Goal: Task Accomplishment & Management: Use online tool/utility

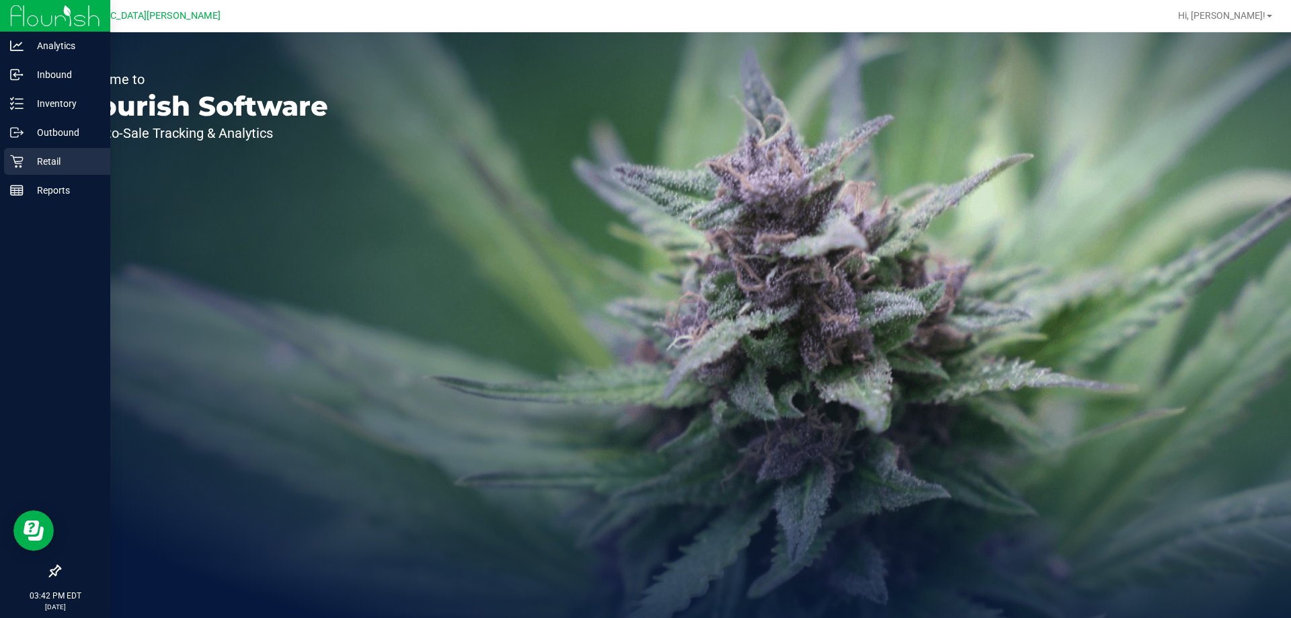
click at [52, 157] on p "Retail" at bounding box center [64, 161] width 81 height 16
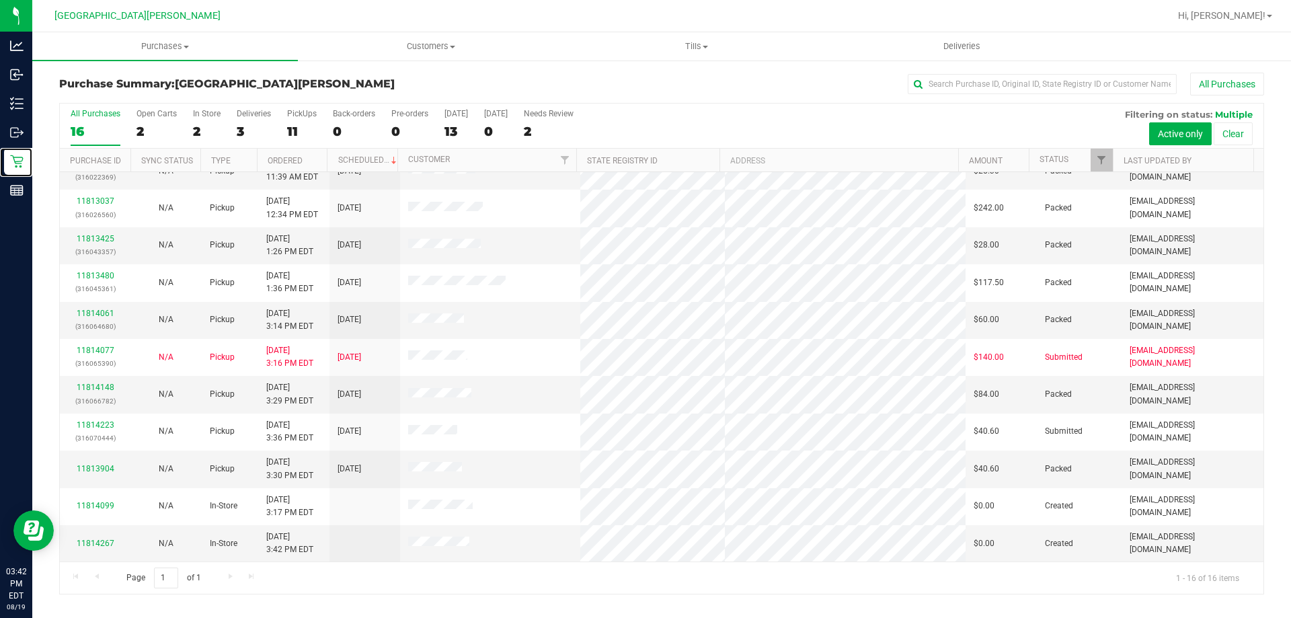
scroll to position [206, 0]
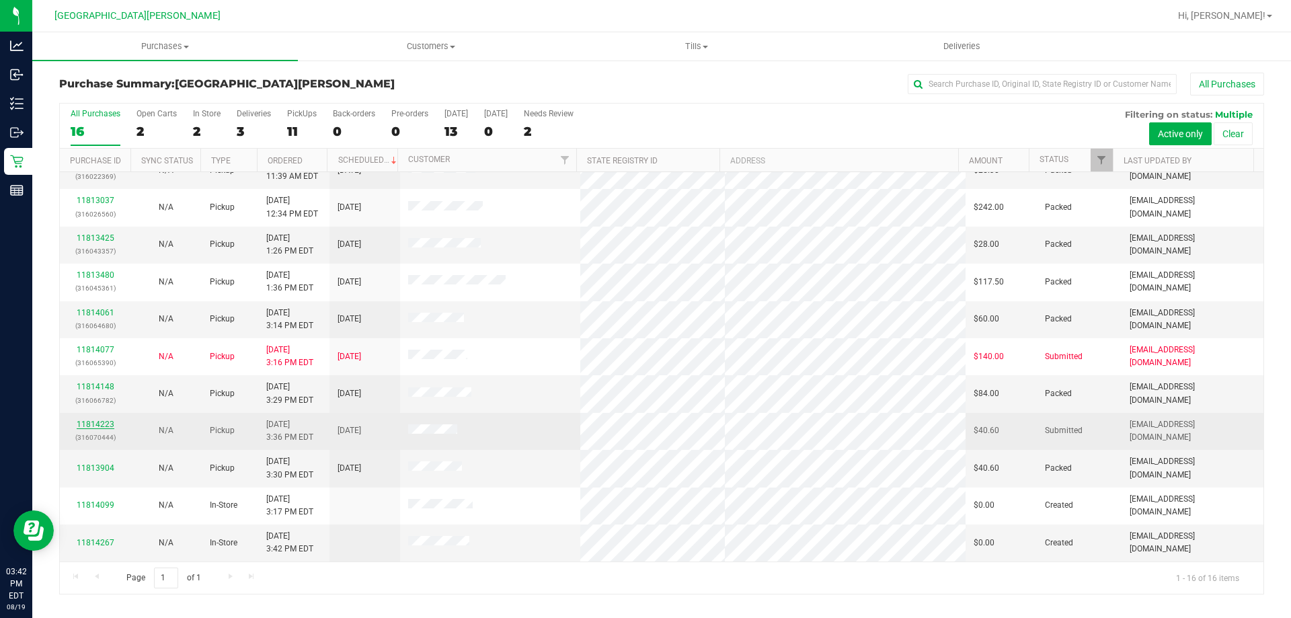
click at [93, 422] on link "11814223" at bounding box center [96, 424] width 38 height 9
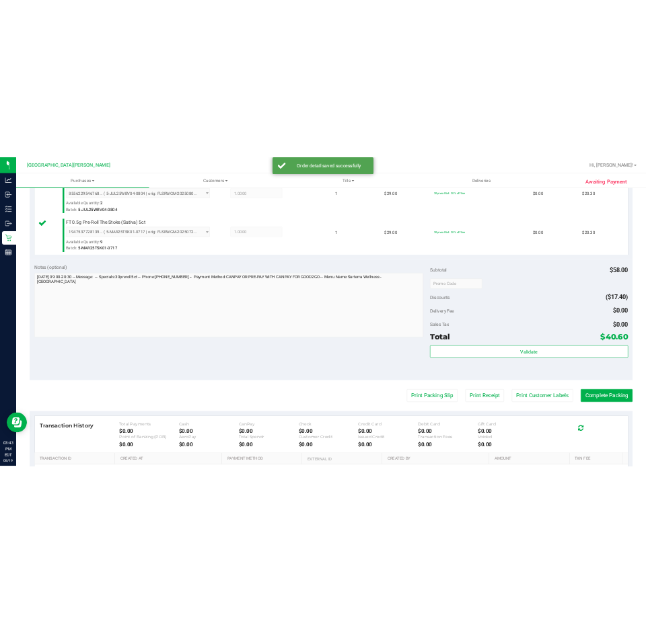
scroll to position [471, 0]
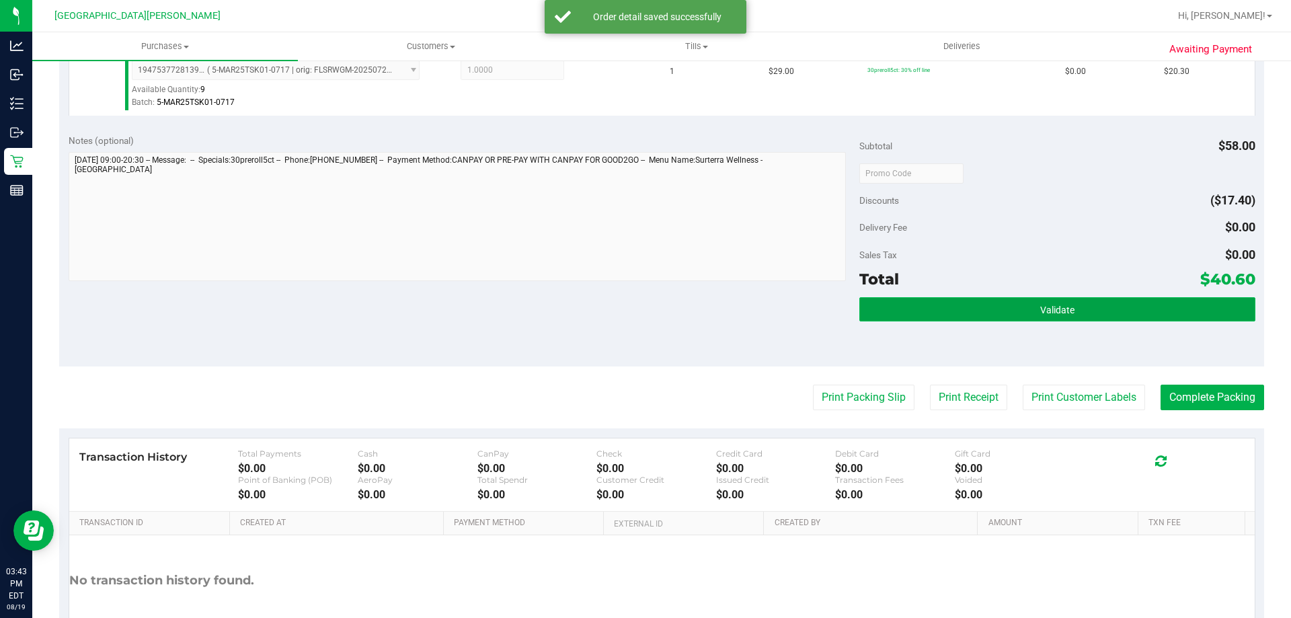
click at [886, 312] on button "Validate" at bounding box center [1056, 309] width 395 height 24
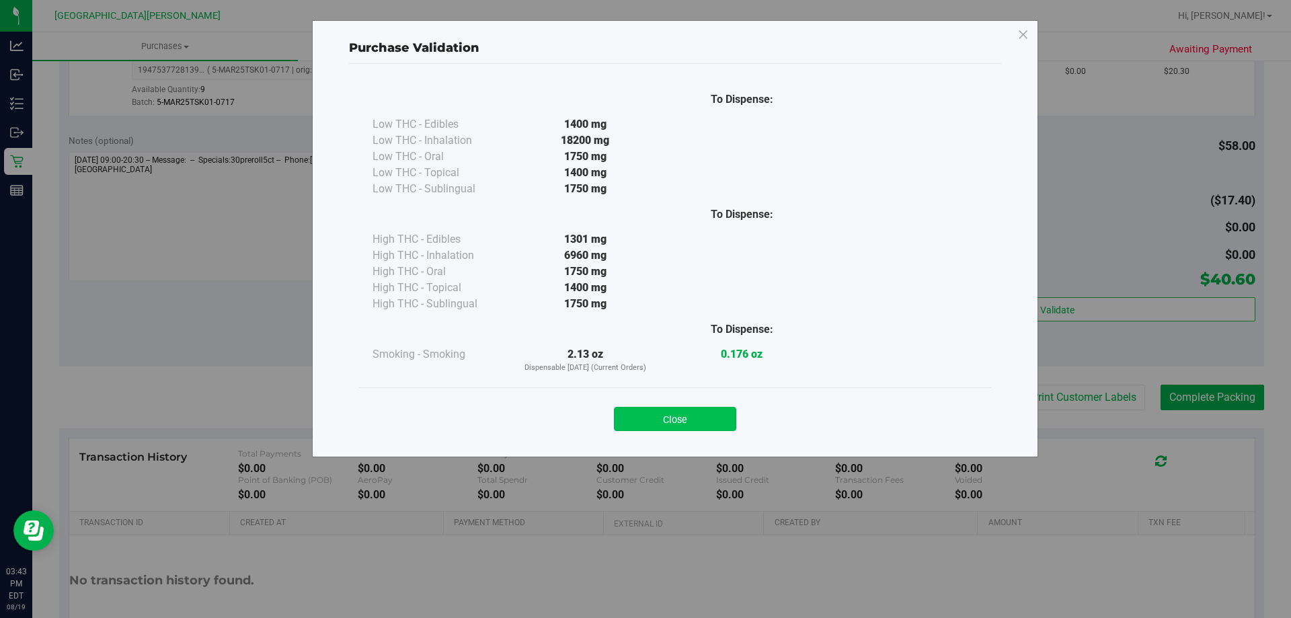
click at [726, 412] on button "Close" at bounding box center [675, 419] width 122 height 24
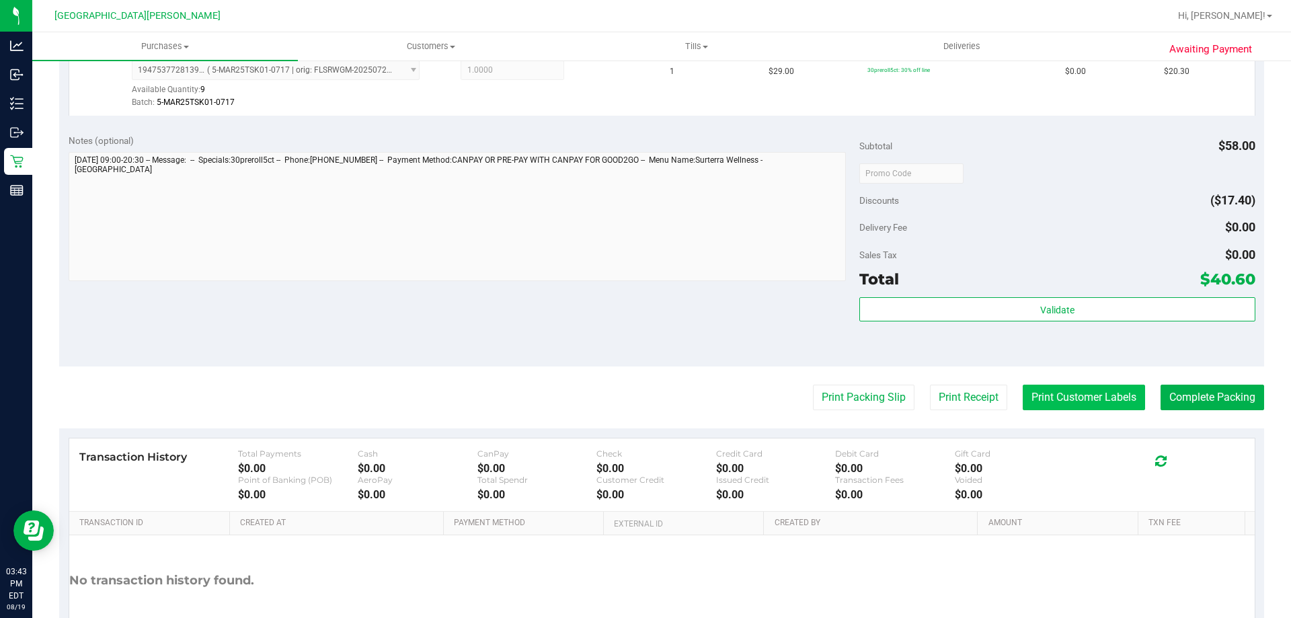
click at [1059, 398] on button "Print Customer Labels" at bounding box center [1084, 398] width 122 height 26
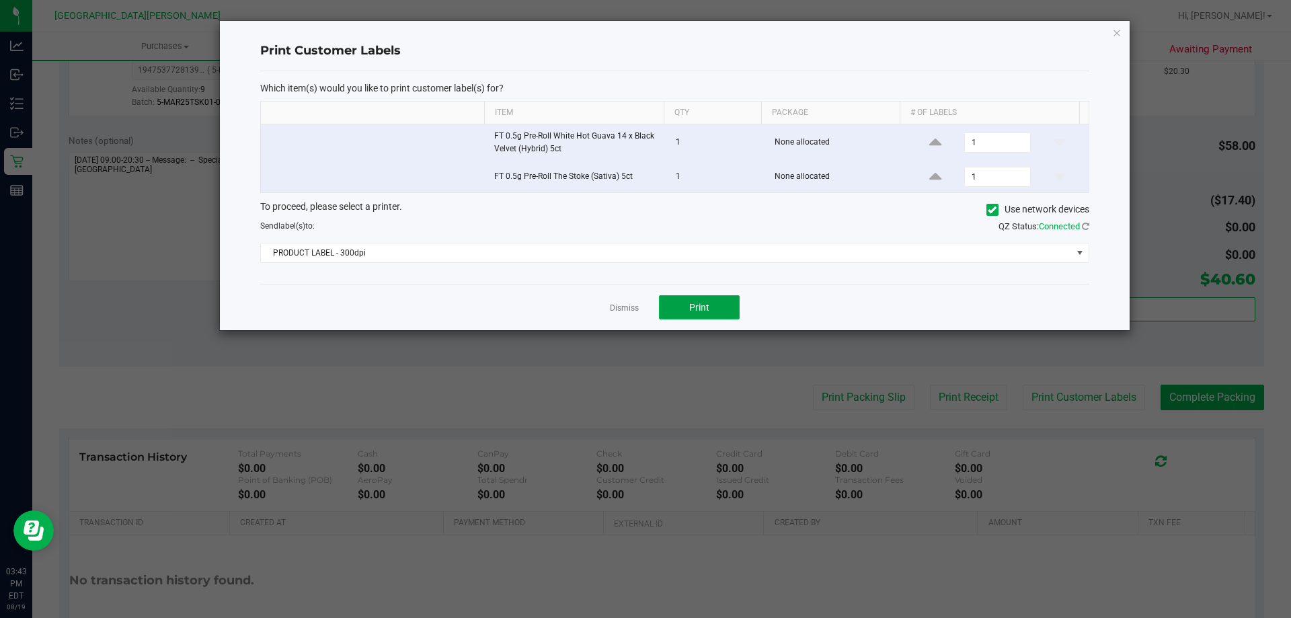
click at [695, 309] on span "Print" at bounding box center [699, 307] width 20 height 11
click at [625, 310] on link "Dismiss" at bounding box center [624, 308] width 29 height 11
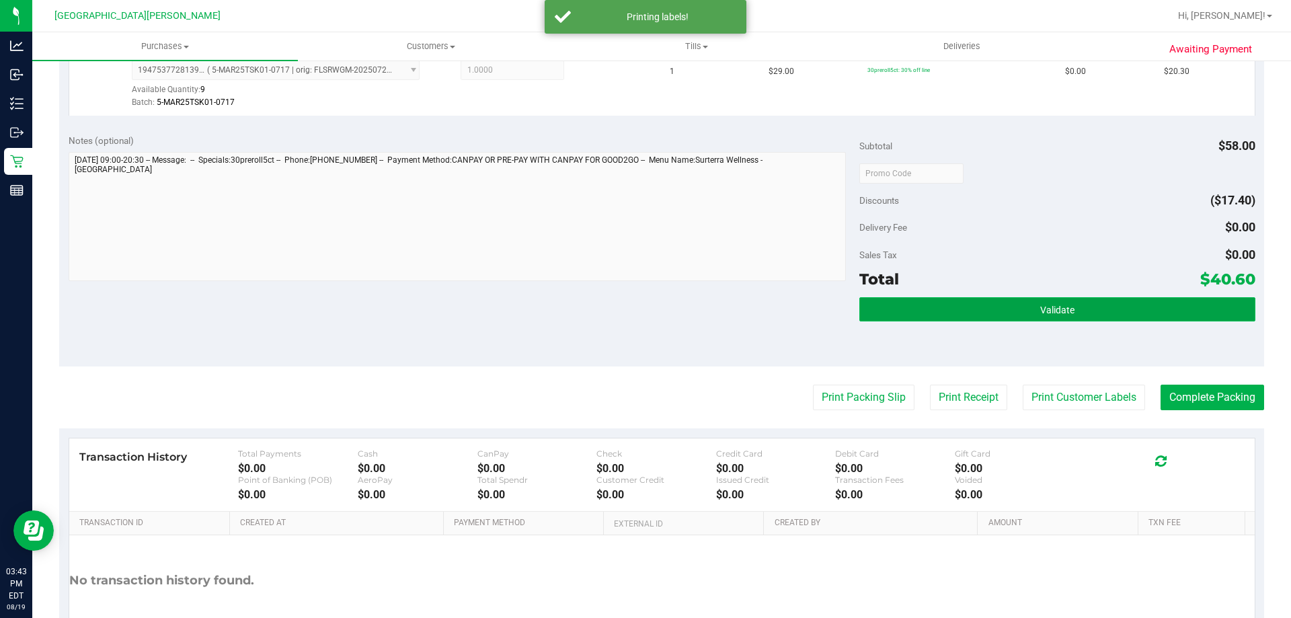
click at [995, 307] on button "Validate" at bounding box center [1056, 309] width 395 height 24
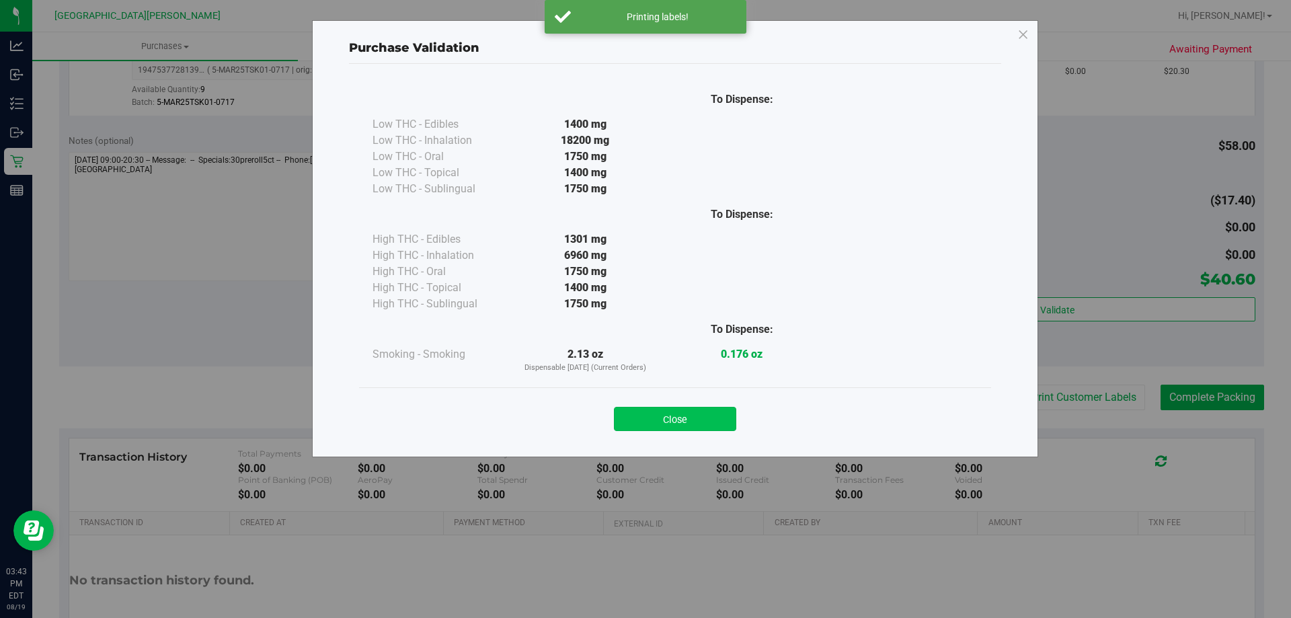
click at [628, 410] on button "Close" at bounding box center [675, 419] width 122 height 24
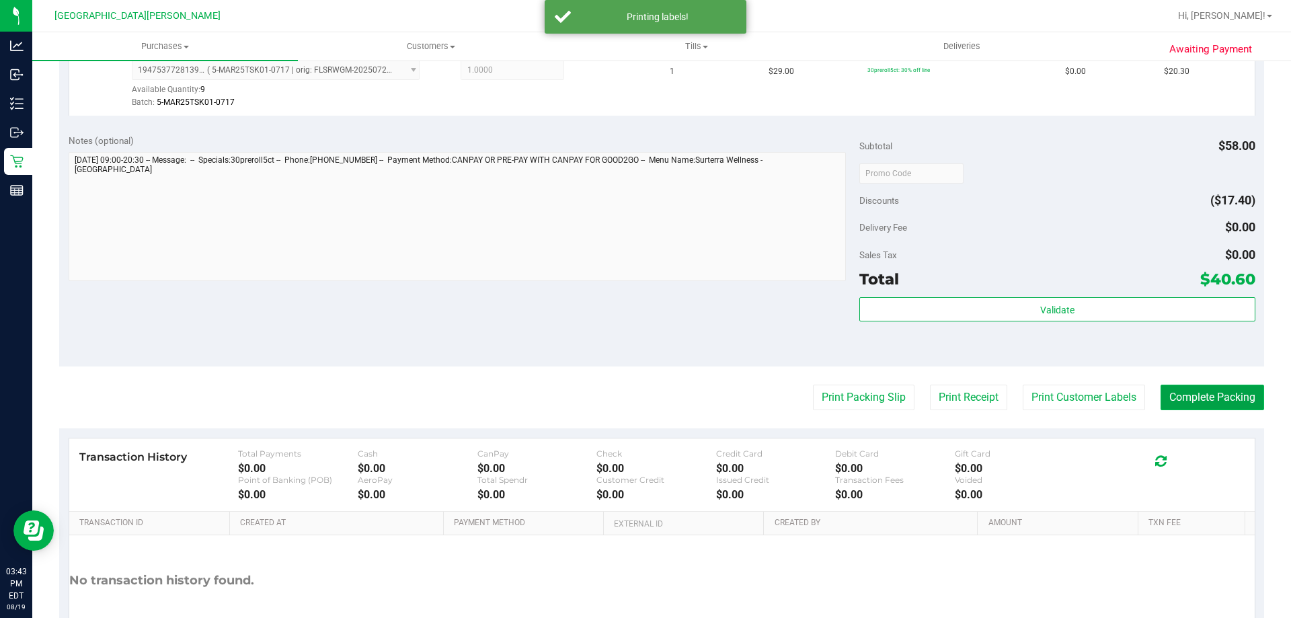
click at [1175, 401] on button "Complete Packing" at bounding box center [1213, 398] width 104 height 26
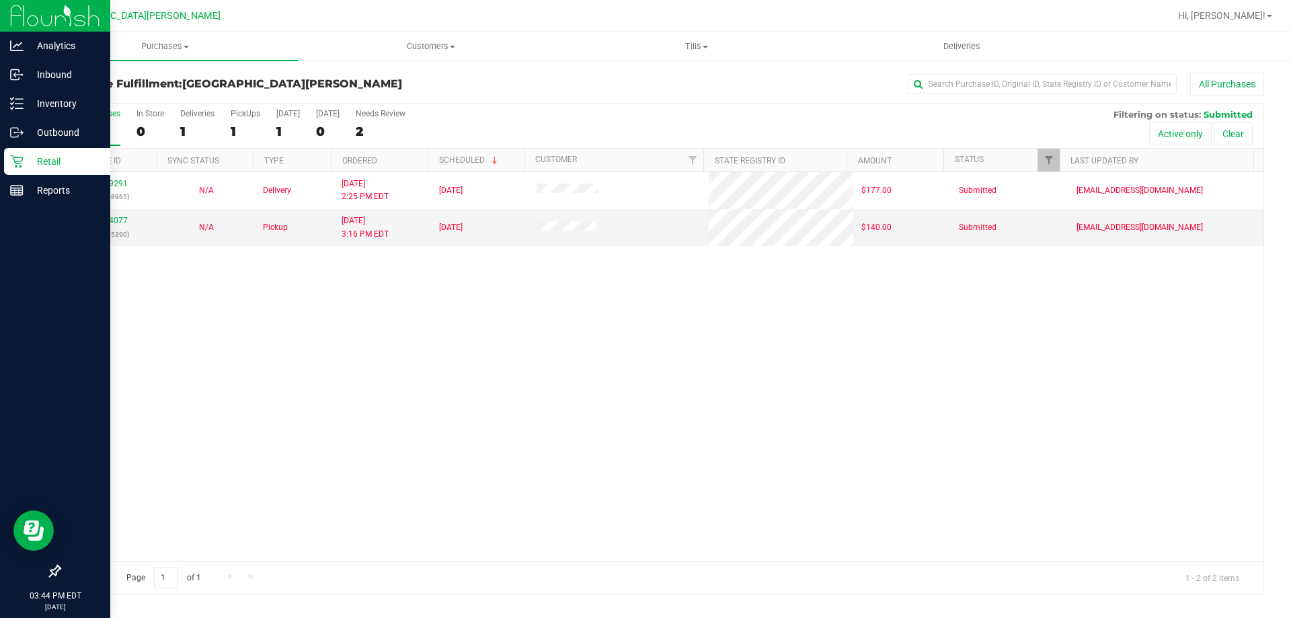
click at [54, 158] on p "Retail" at bounding box center [64, 161] width 81 height 16
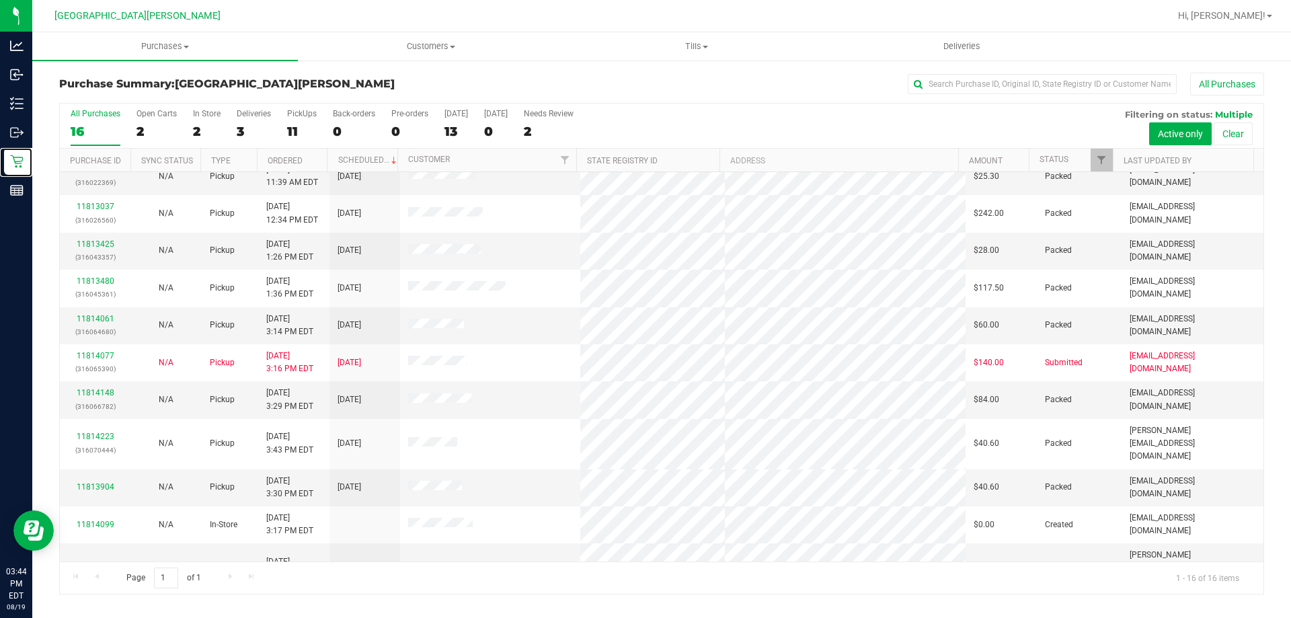
scroll to position [202, 0]
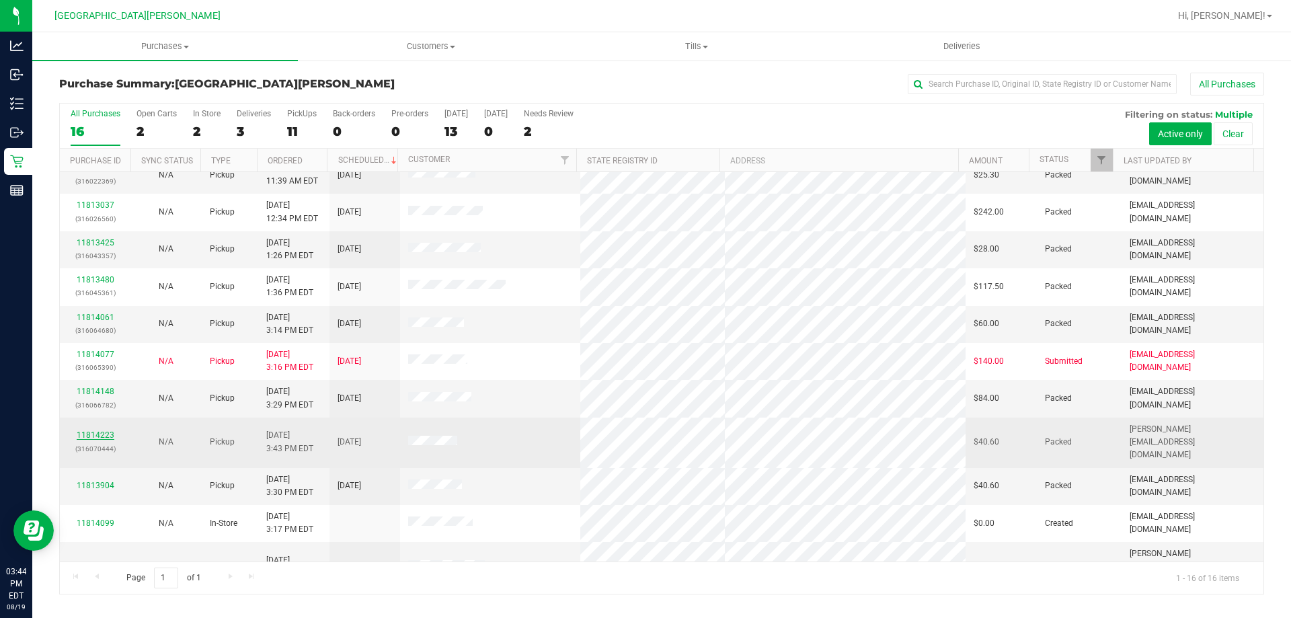
click at [78, 430] on link "11814223" at bounding box center [96, 434] width 38 height 9
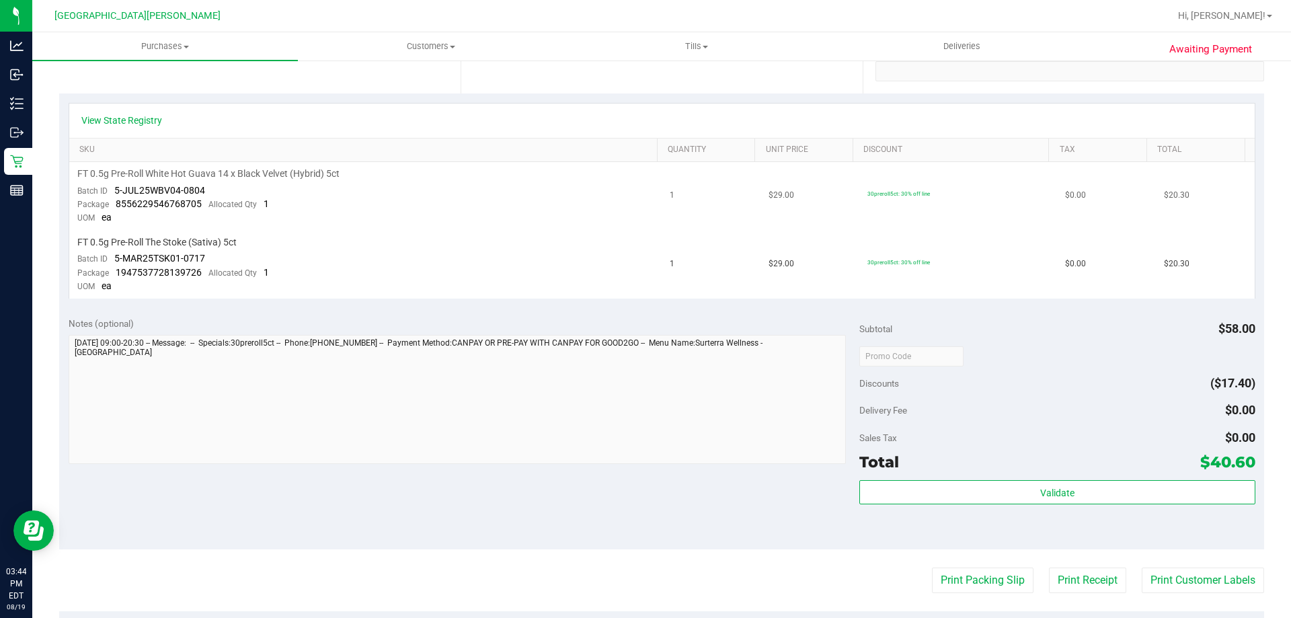
scroll to position [471, 0]
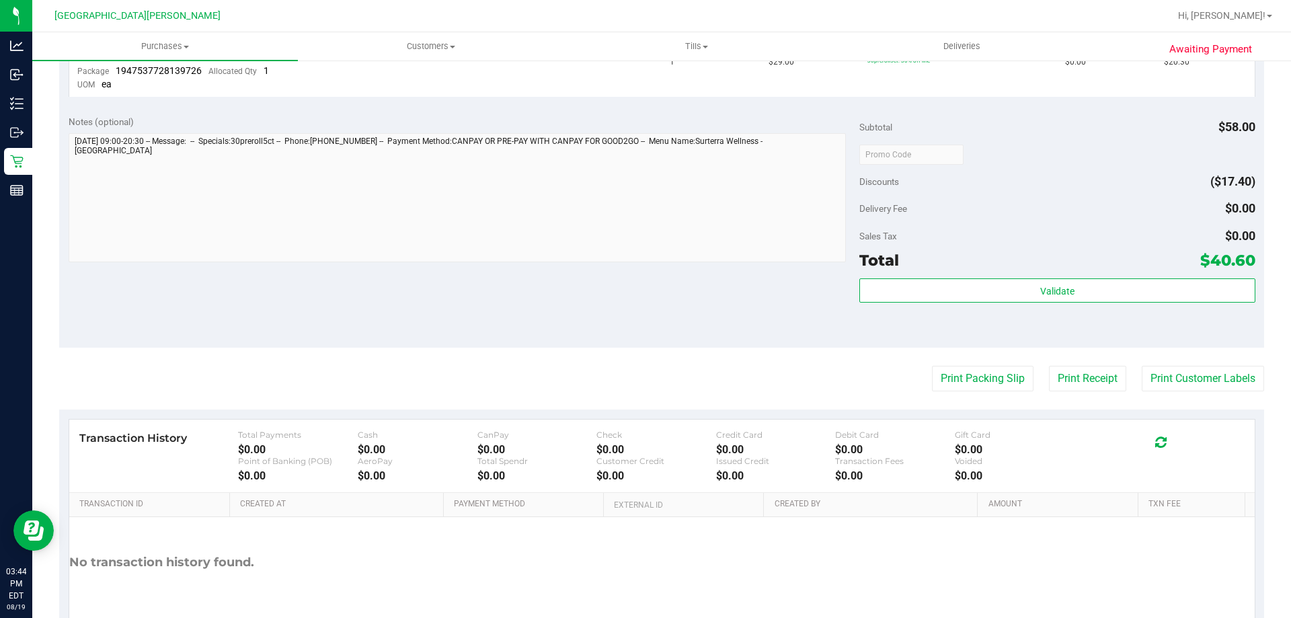
click at [1108, 307] on div "Validate" at bounding box center [1056, 308] width 395 height 61
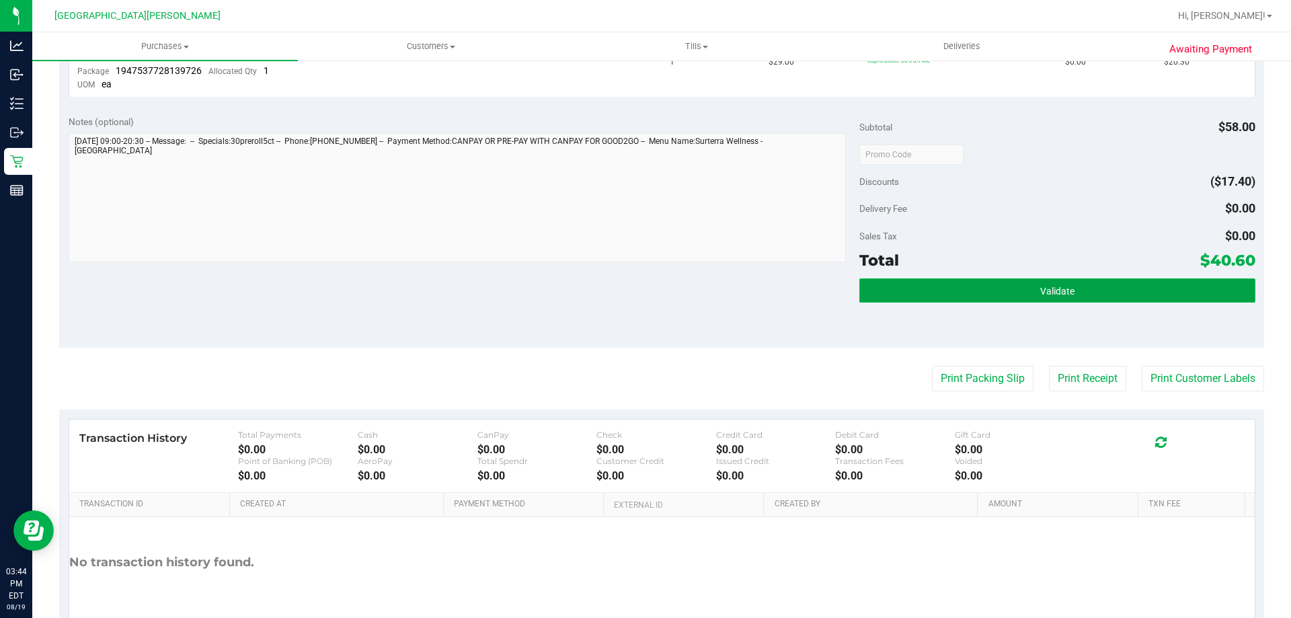
click at [1001, 286] on button "Validate" at bounding box center [1056, 290] width 395 height 24
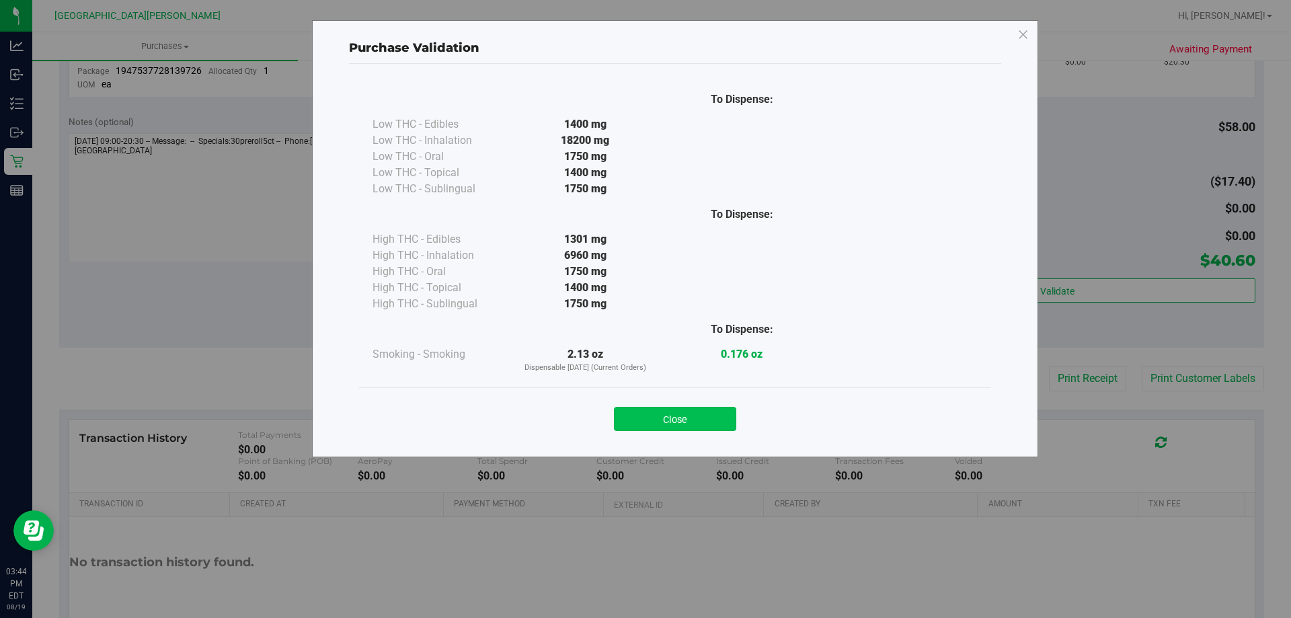
click at [675, 414] on button "Close" at bounding box center [675, 419] width 122 height 24
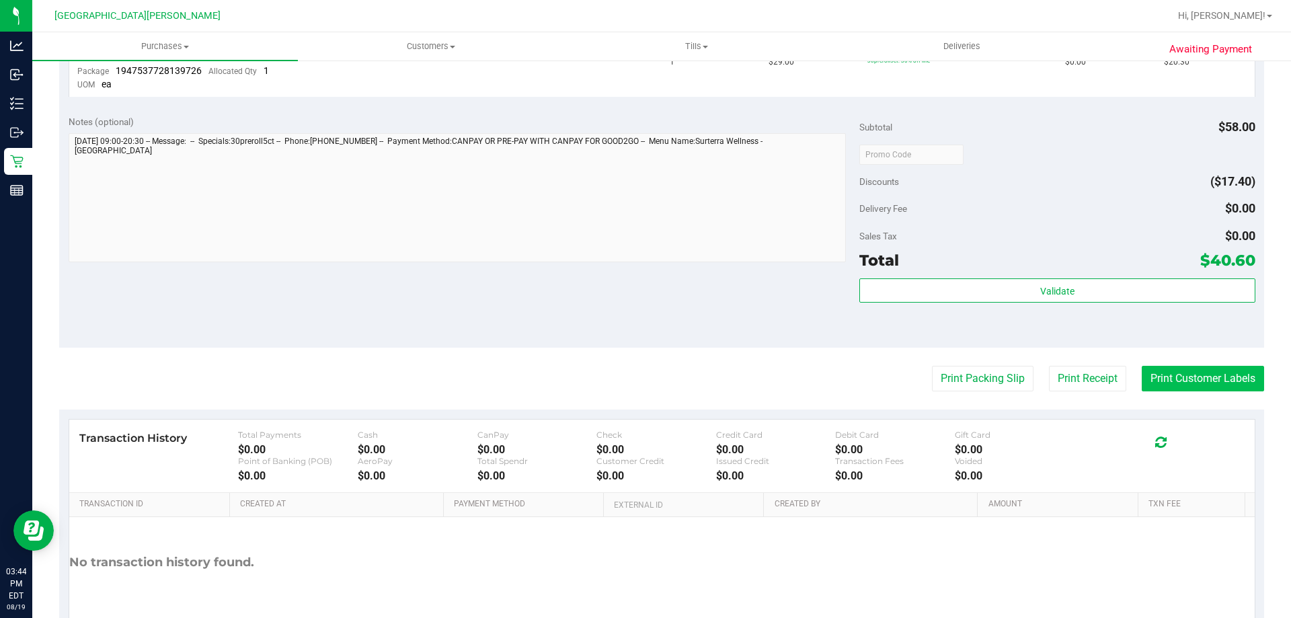
click at [1209, 381] on button "Print Customer Labels" at bounding box center [1203, 379] width 122 height 26
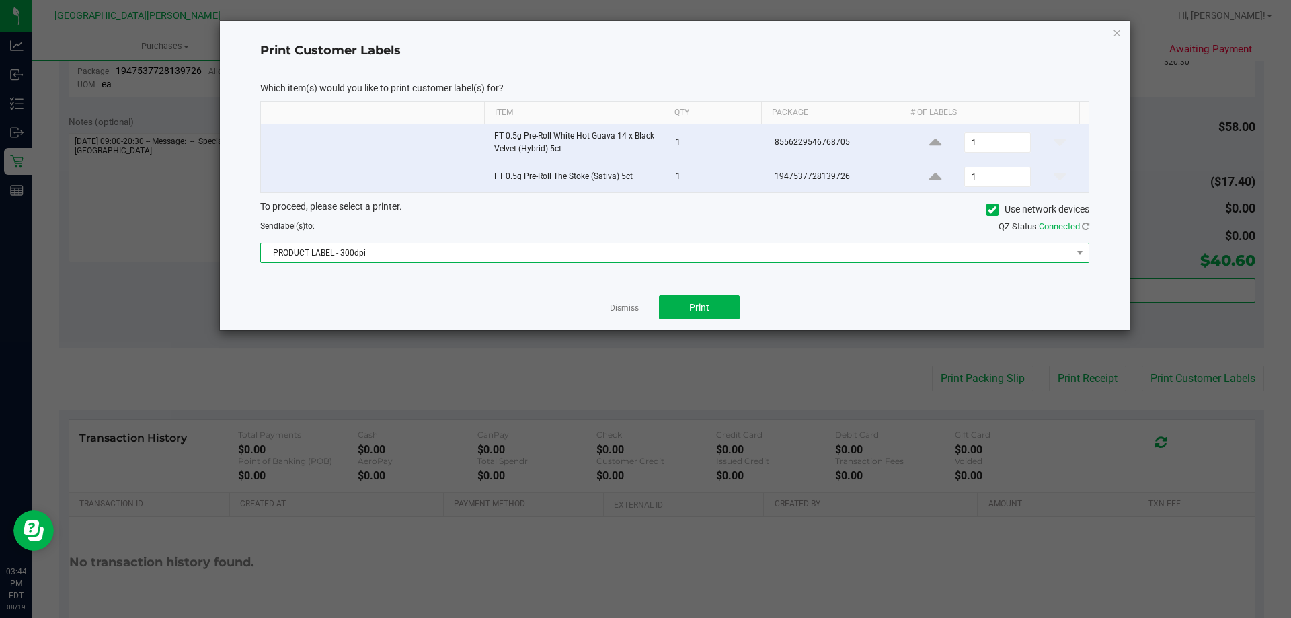
click at [446, 254] on span "PRODUCT LABEL - 300dpi" at bounding box center [666, 252] width 811 height 19
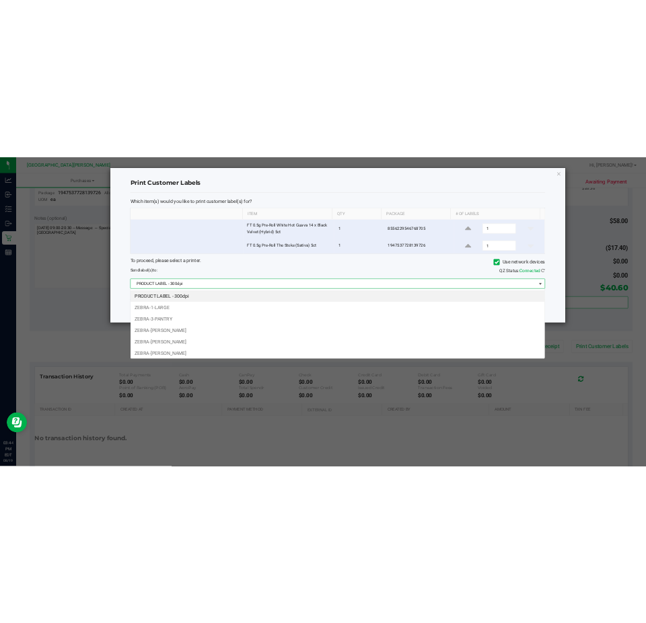
scroll to position [20, 829]
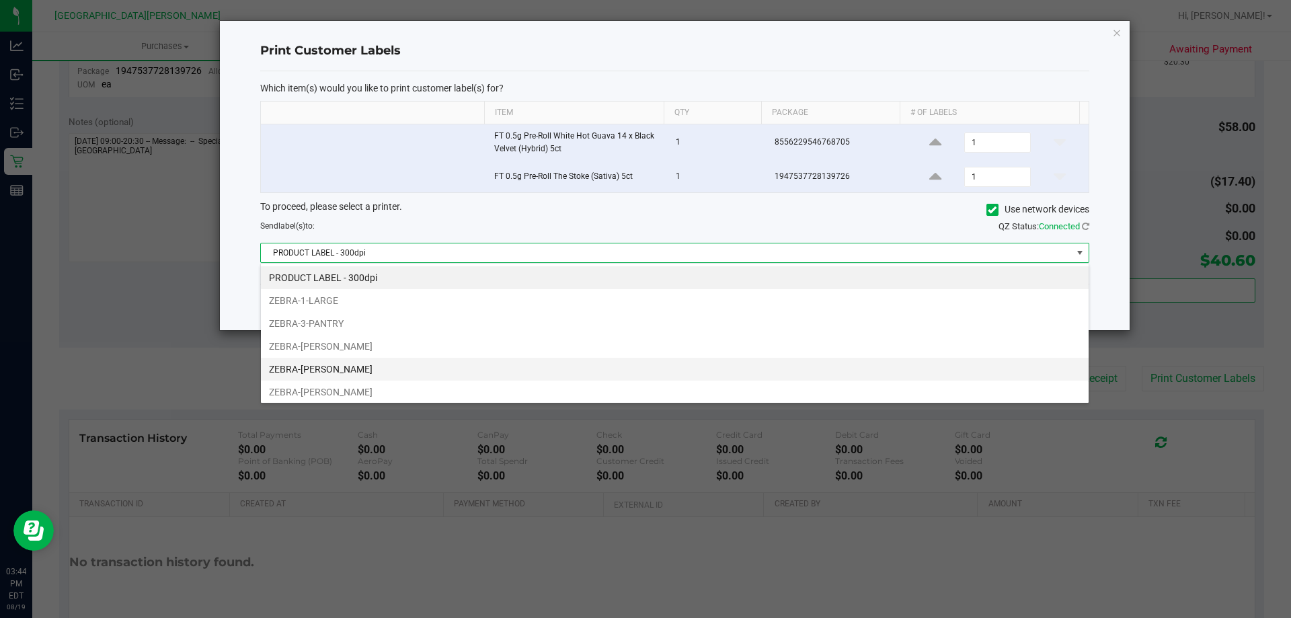
click at [377, 365] on li "ZEBRA-[PERSON_NAME]" at bounding box center [675, 369] width 828 height 23
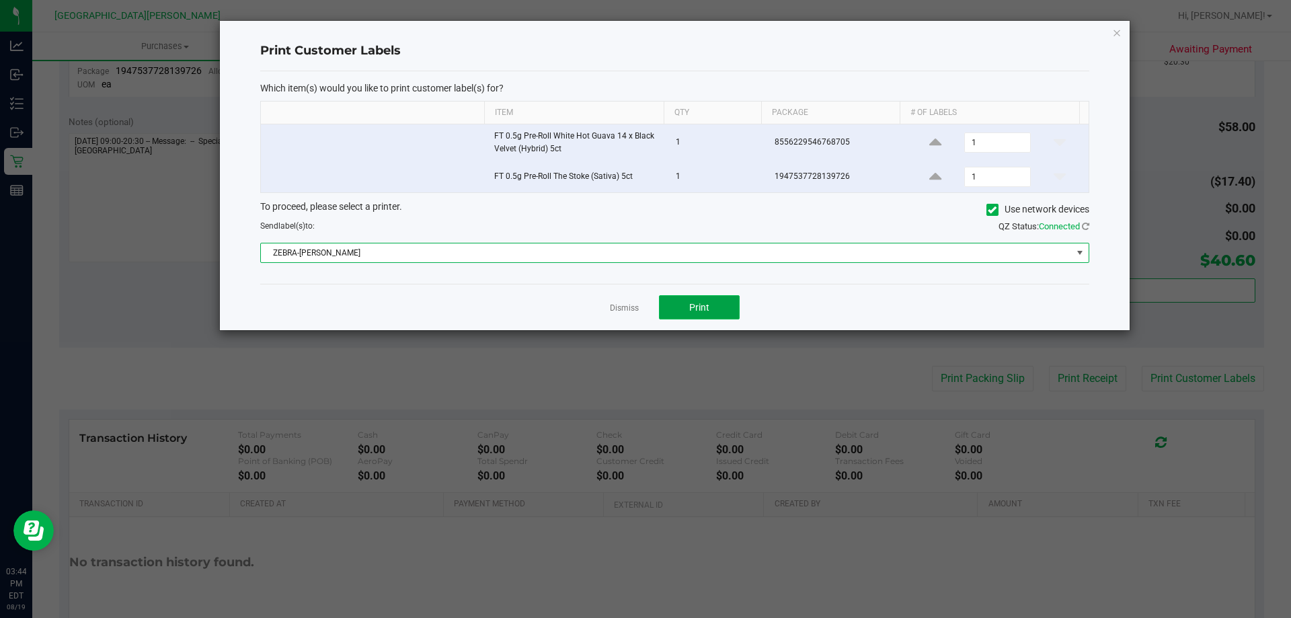
click at [736, 315] on button "Print" at bounding box center [699, 307] width 81 height 24
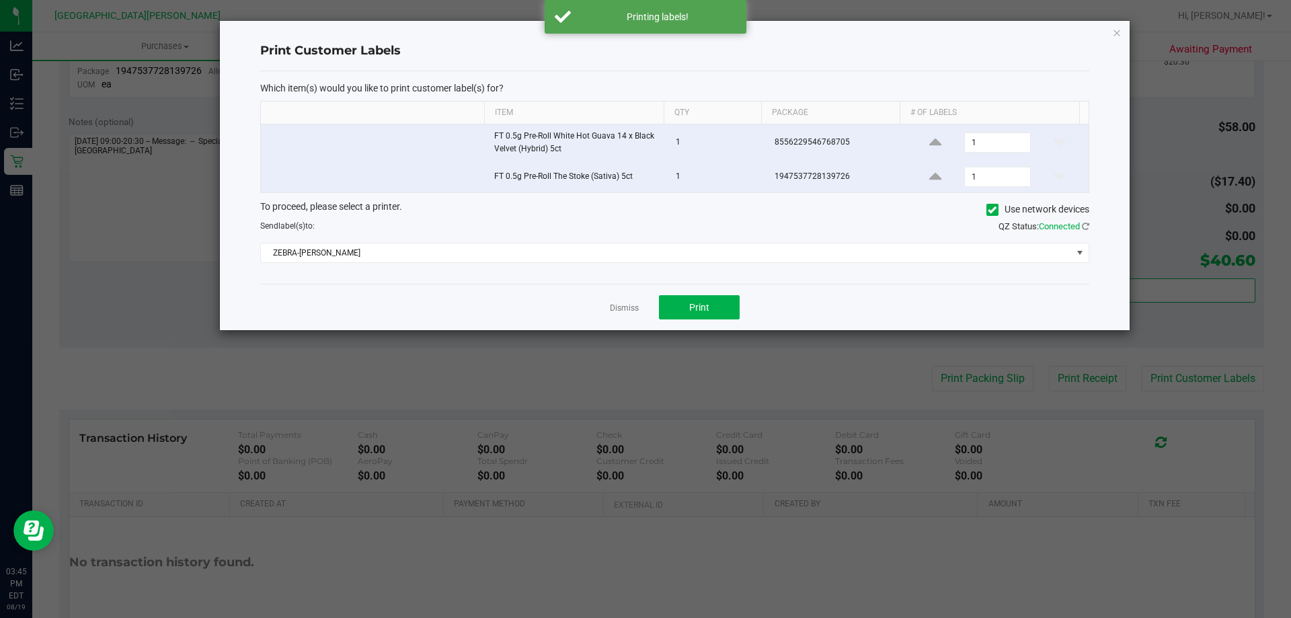
click at [627, 297] on div "Dismiss Print" at bounding box center [674, 307] width 829 height 46
click at [619, 305] on link "Dismiss" at bounding box center [624, 308] width 29 height 11
